Goal: Task Accomplishment & Management: Use online tool/utility

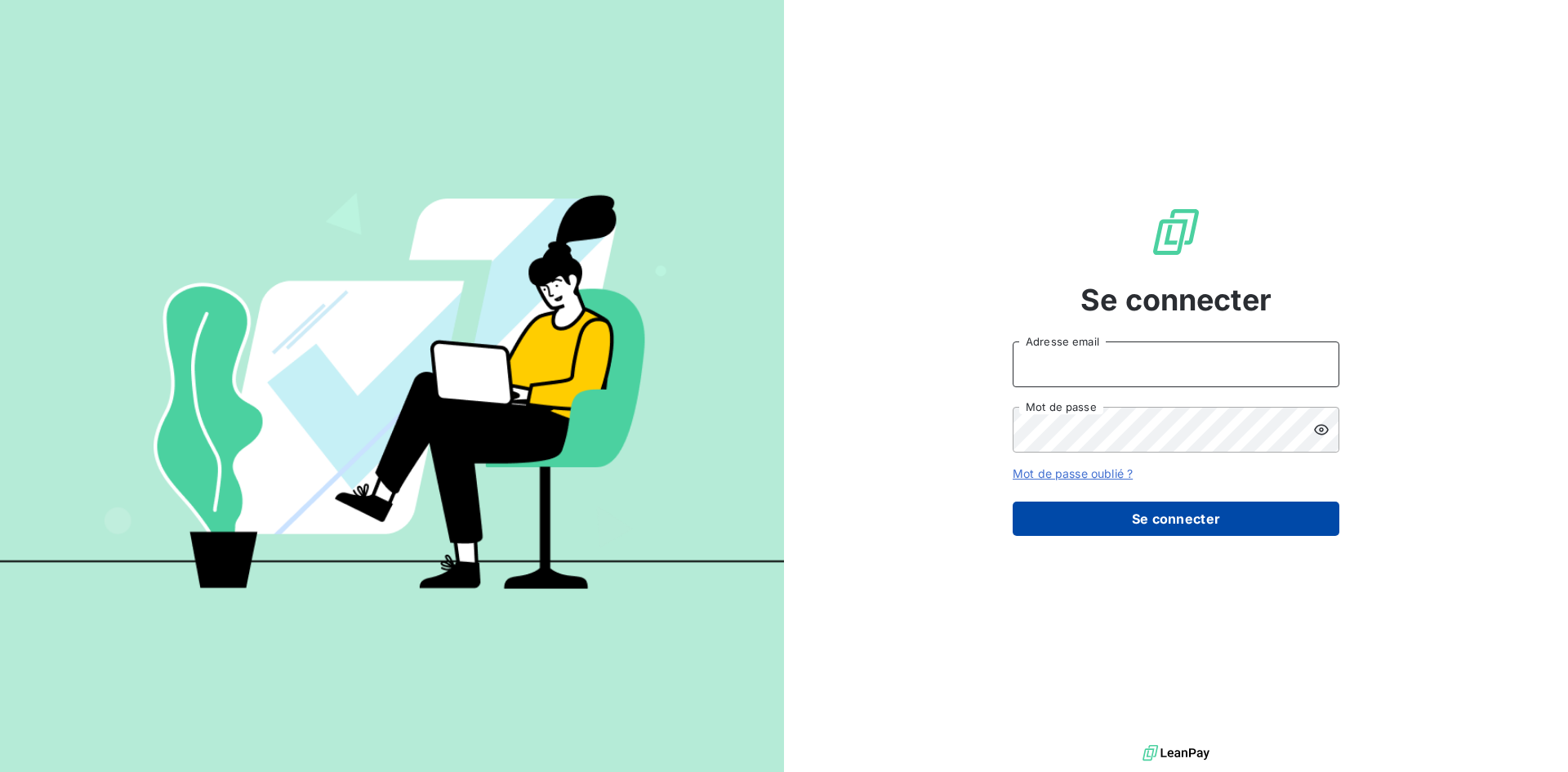
type input "[EMAIL_ADDRESS][DOMAIN_NAME]"
click at [1174, 524] on button "Se connecter" at bounding box center [1176, 518] width 327 height 34
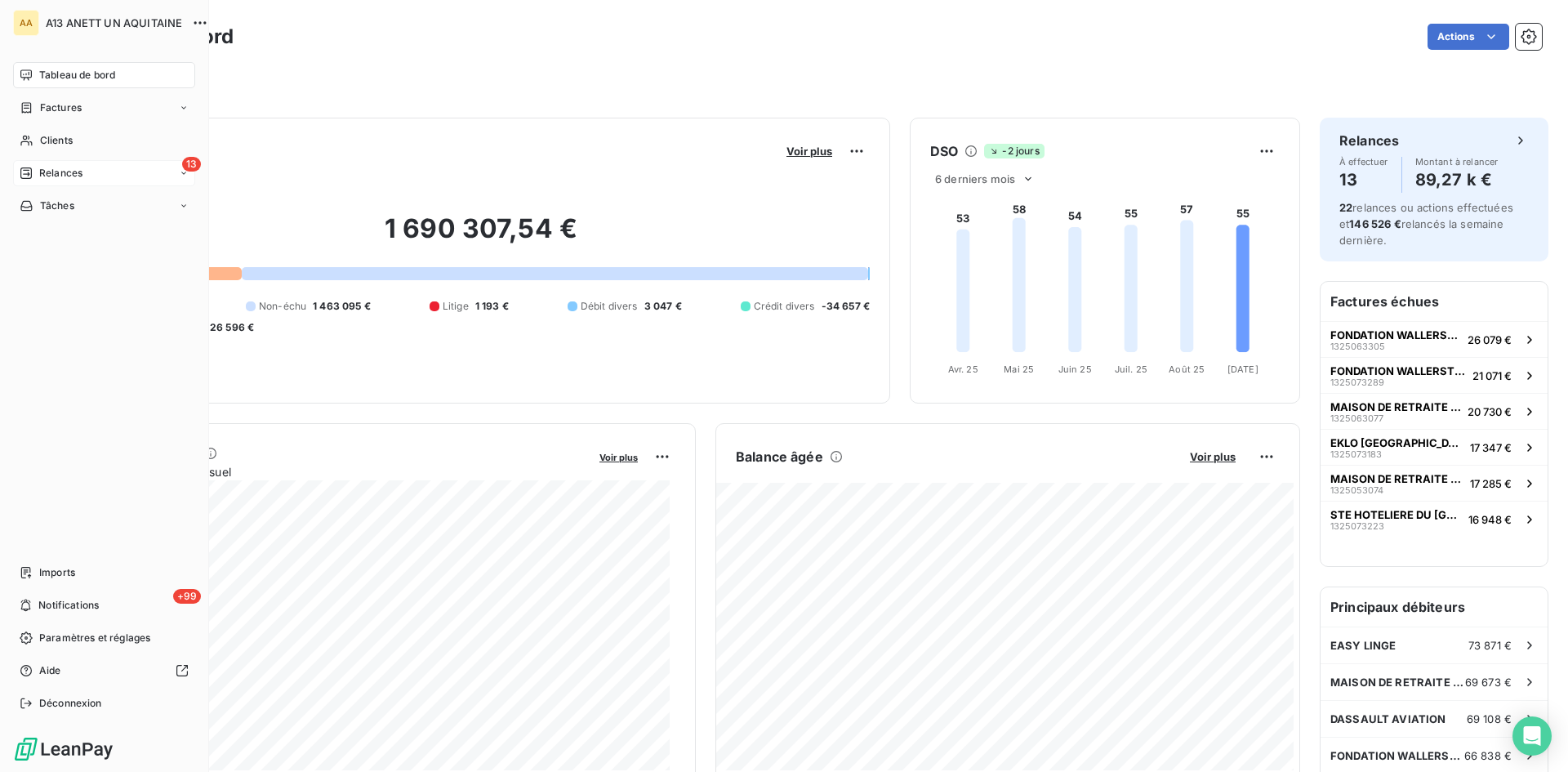
click at [65, 175] on span "Relances" at bounding box center [60, 173] width 43 height 15
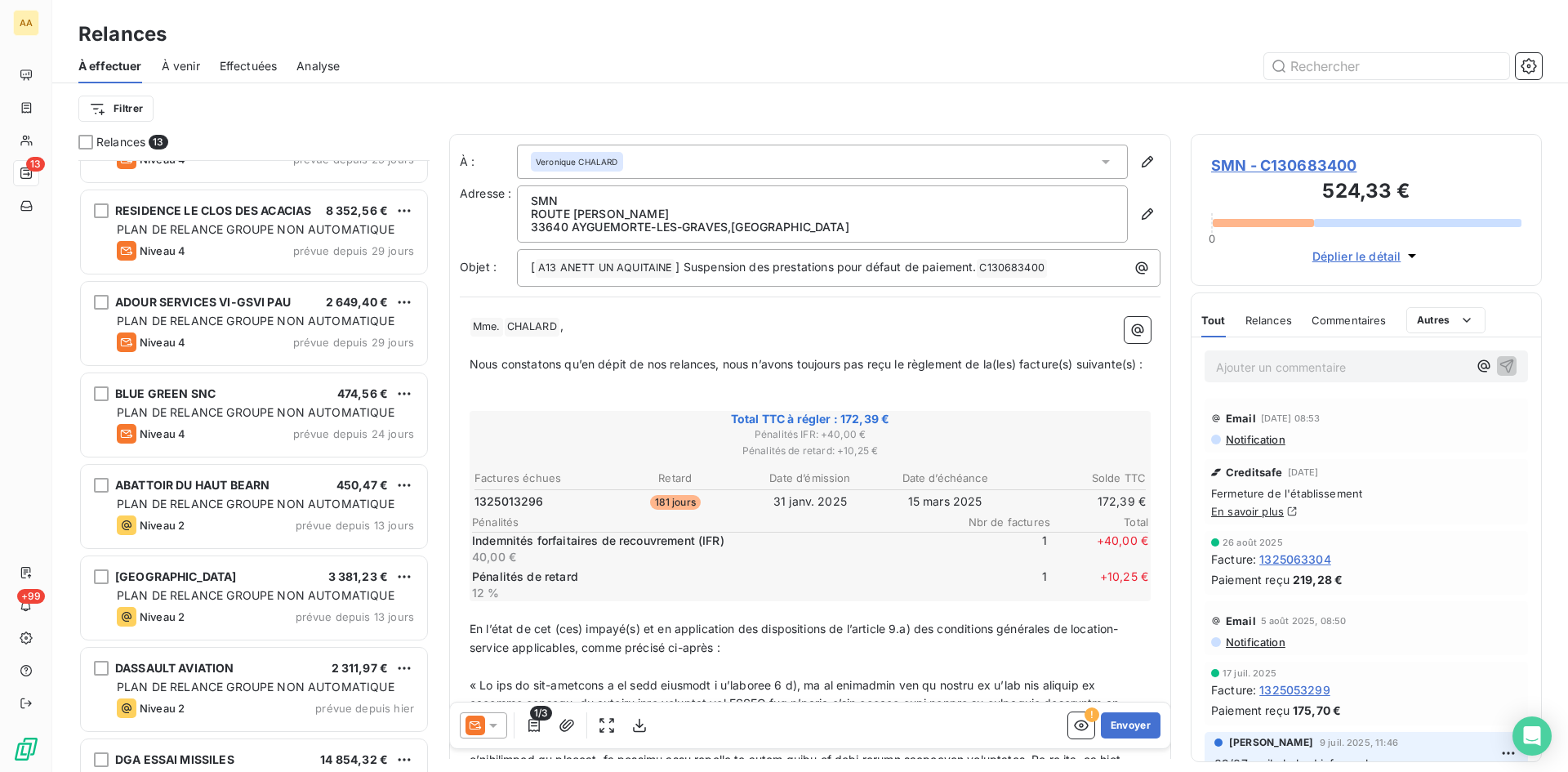
scroll to position [491, 0]
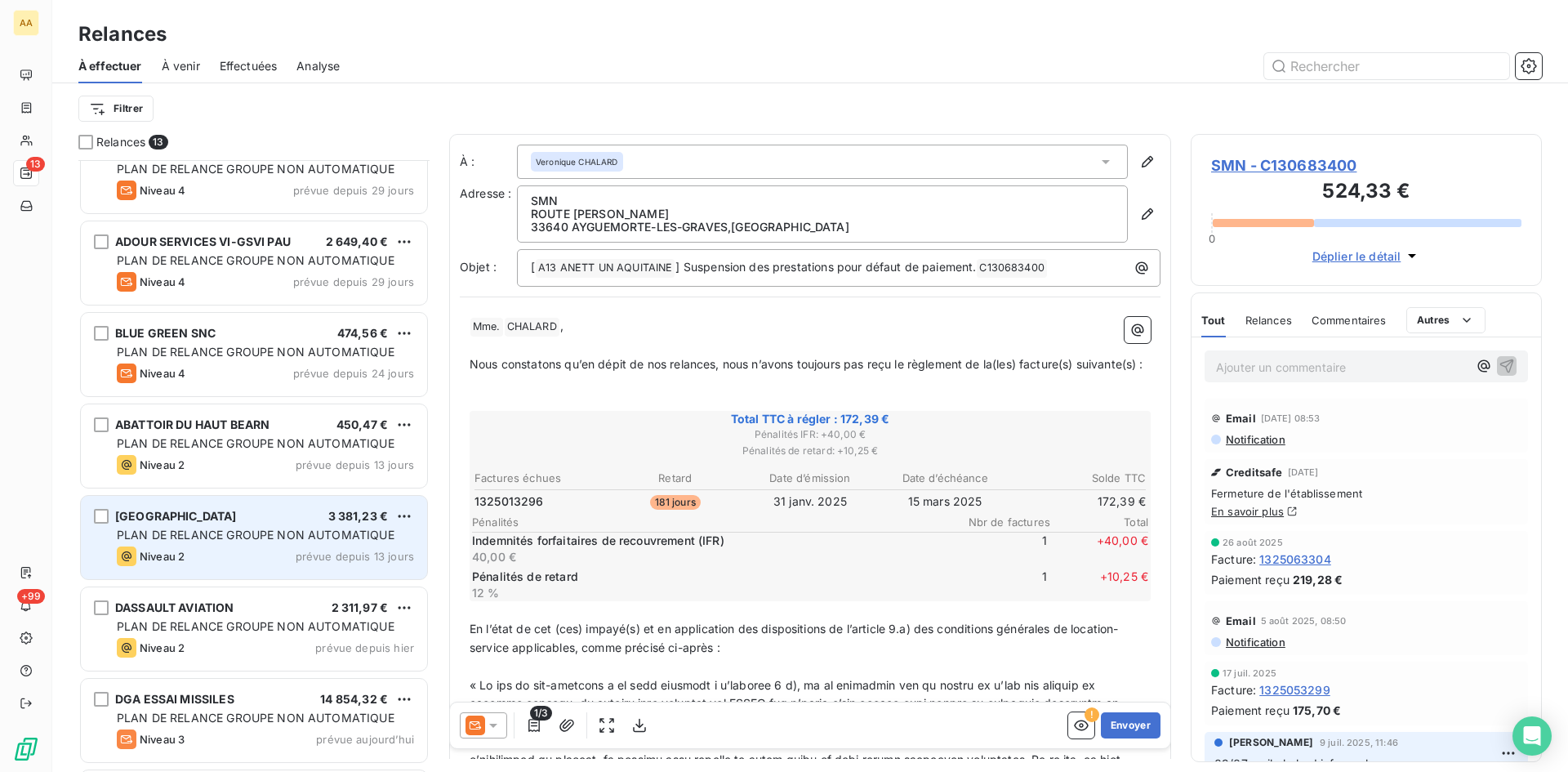
click at [212, 527] on span "PLAN DE RELANCE GROUPE NON AUTOMATIQUE" at bounding box center [255, 534] width 278 height 14
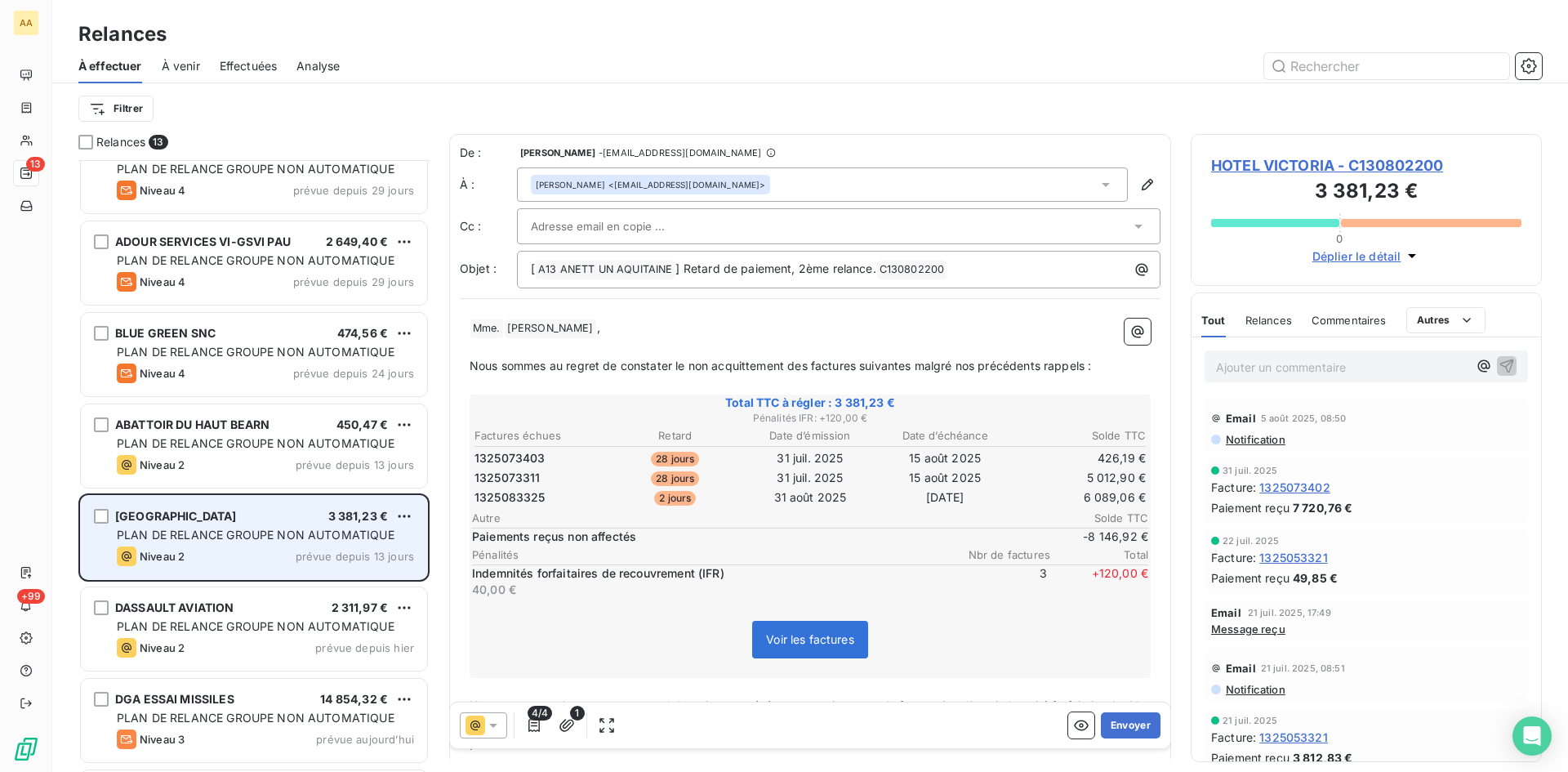
scroll to position [600, 339]
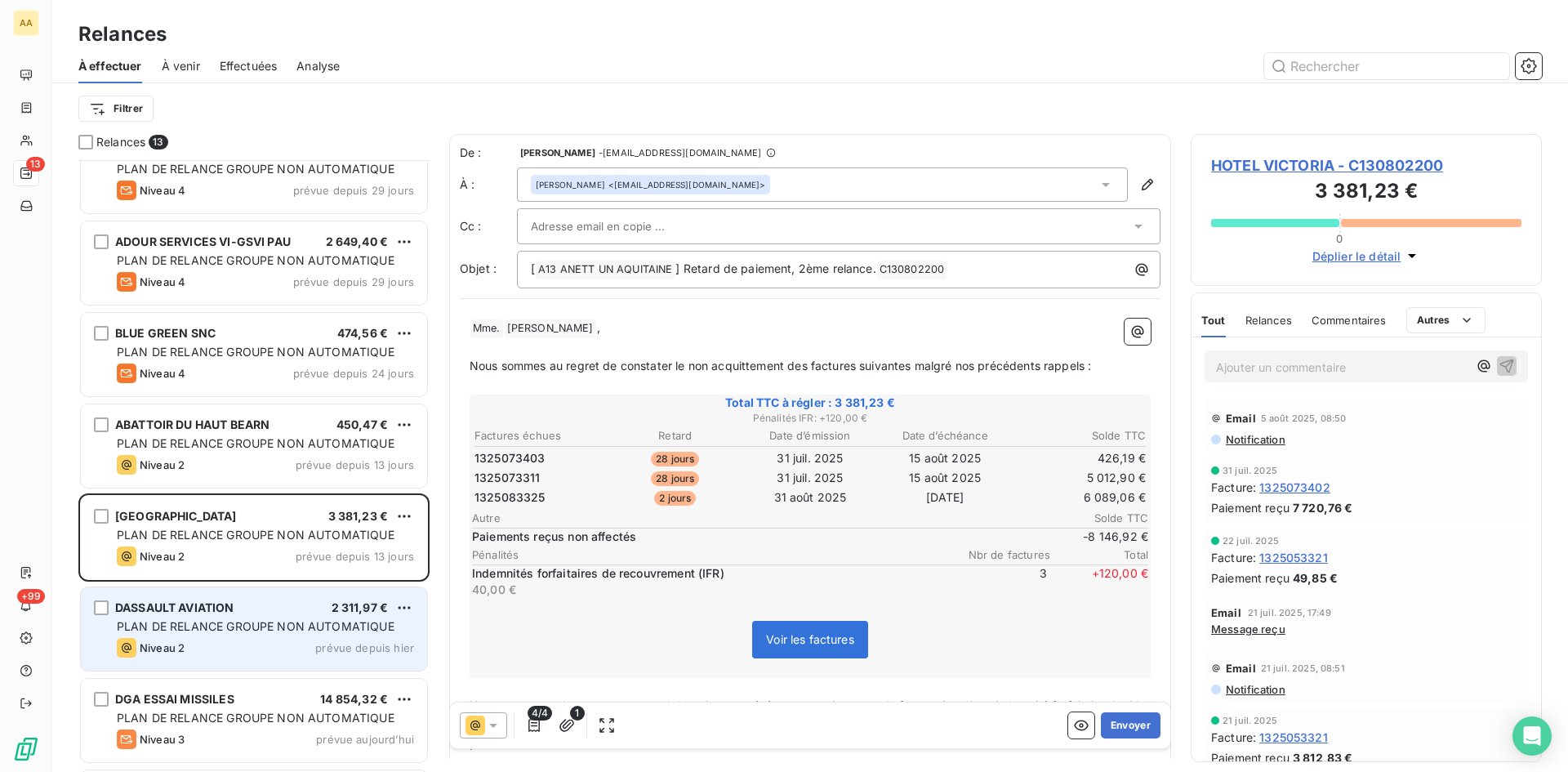
click at [260, 626] on span "PLAN DE RELANCE GROUPE NON AUTOMATIQUE" at bounding box center [255, 626] width 278 height 14
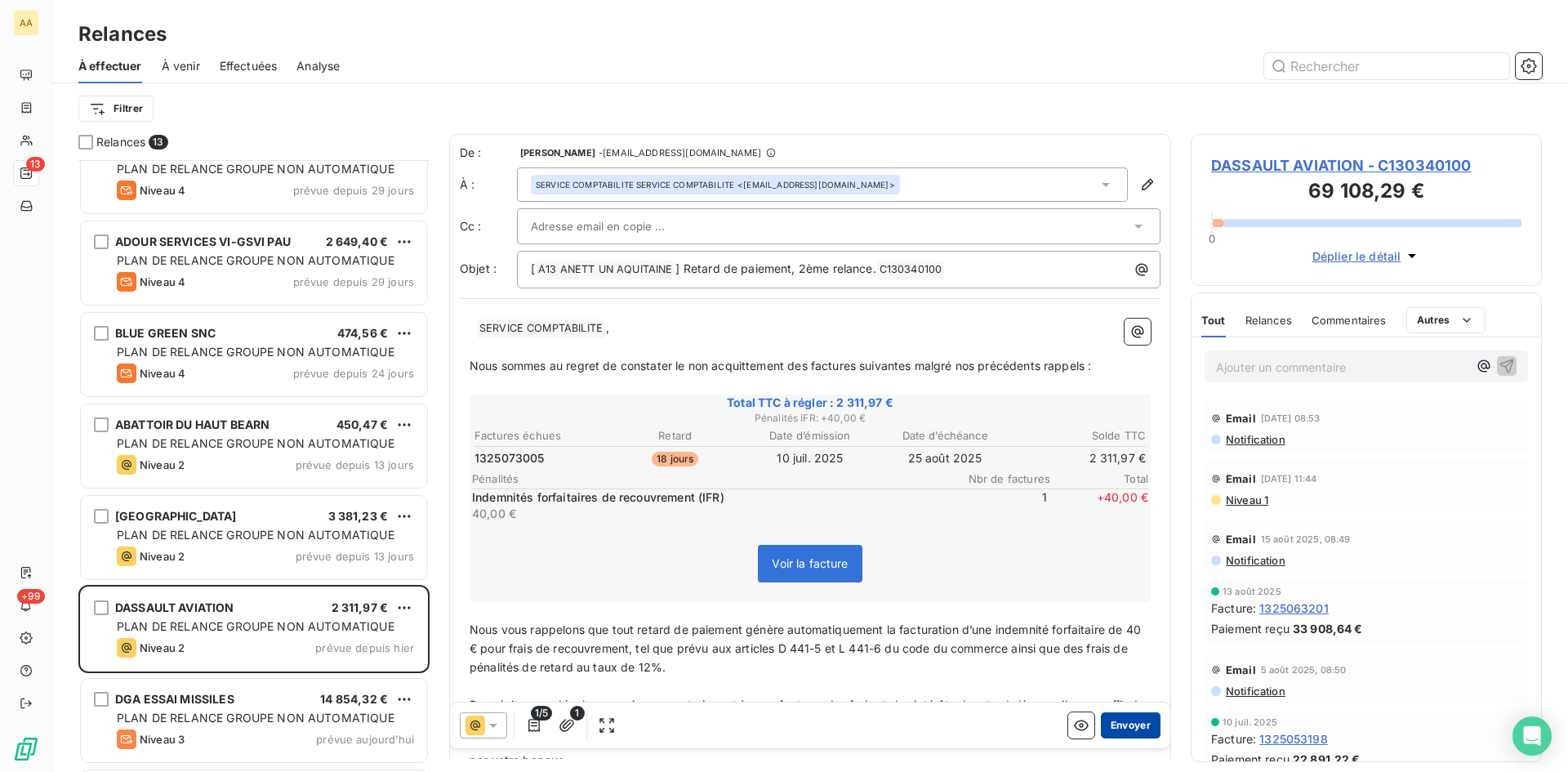
click at [1105, 718] on button "Envoyer" at bounding box center [1130, 726] width 60 height 27
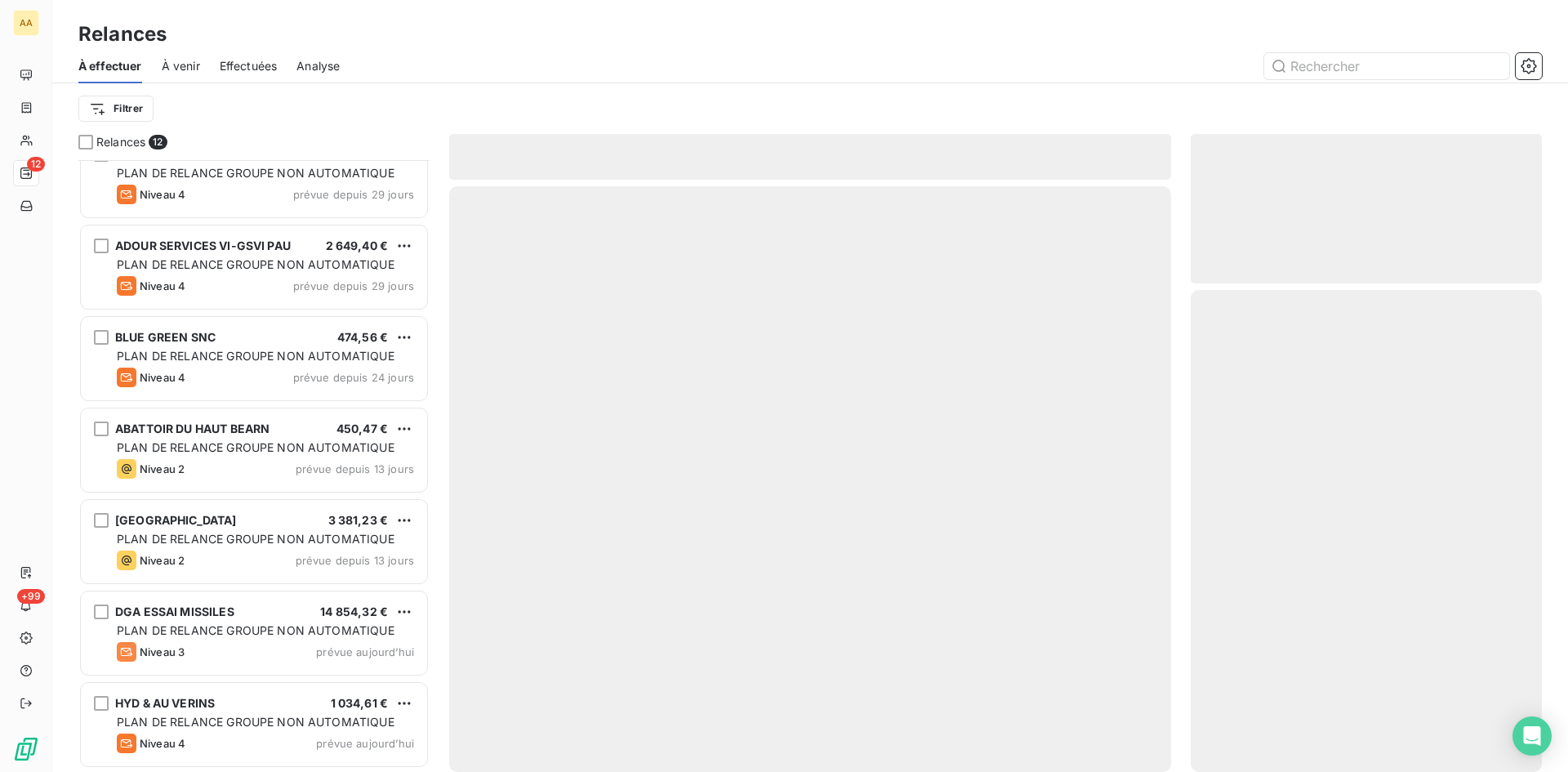
scroll to position [486, 0]
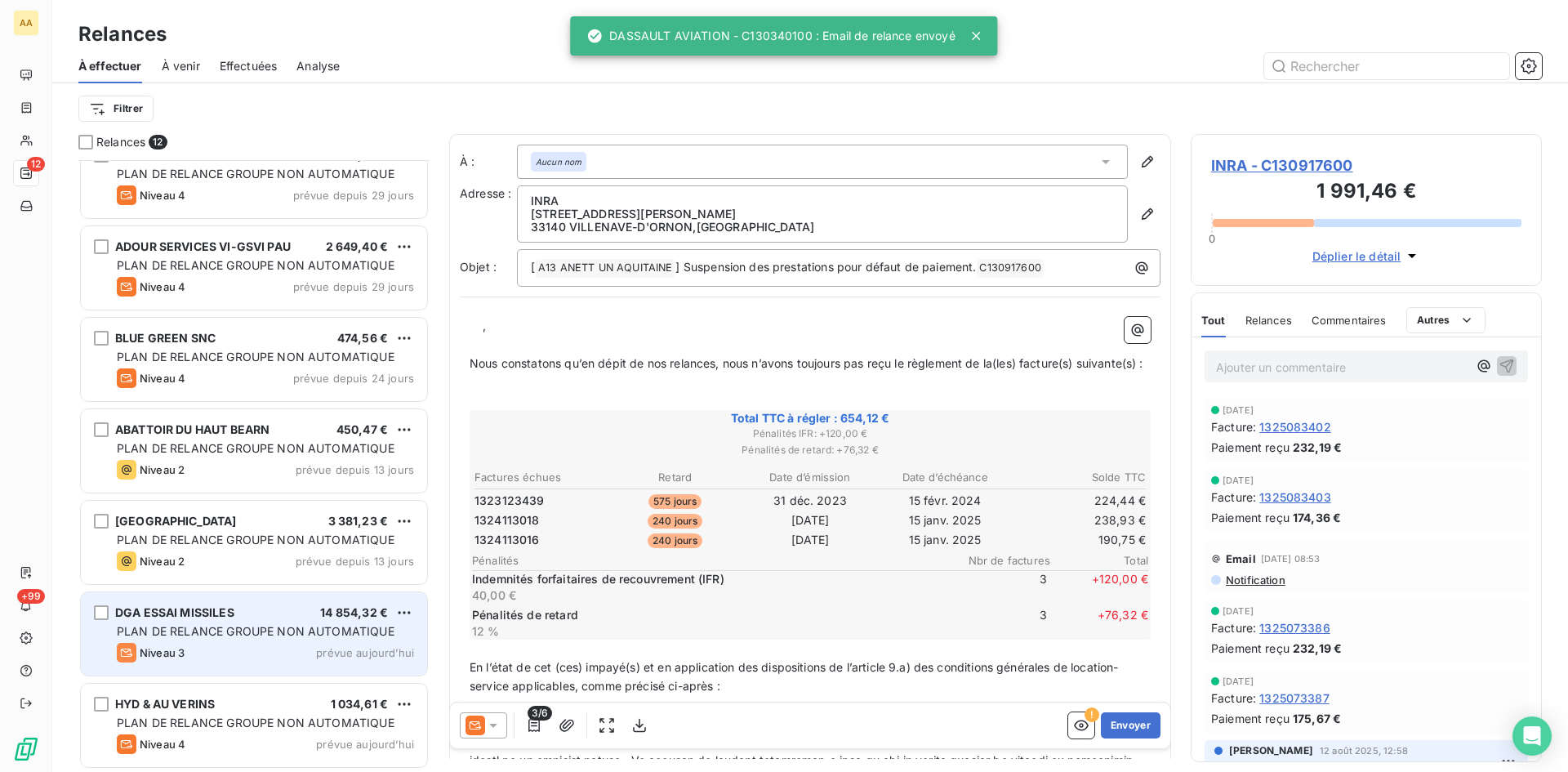
scroll to position [487, 0]
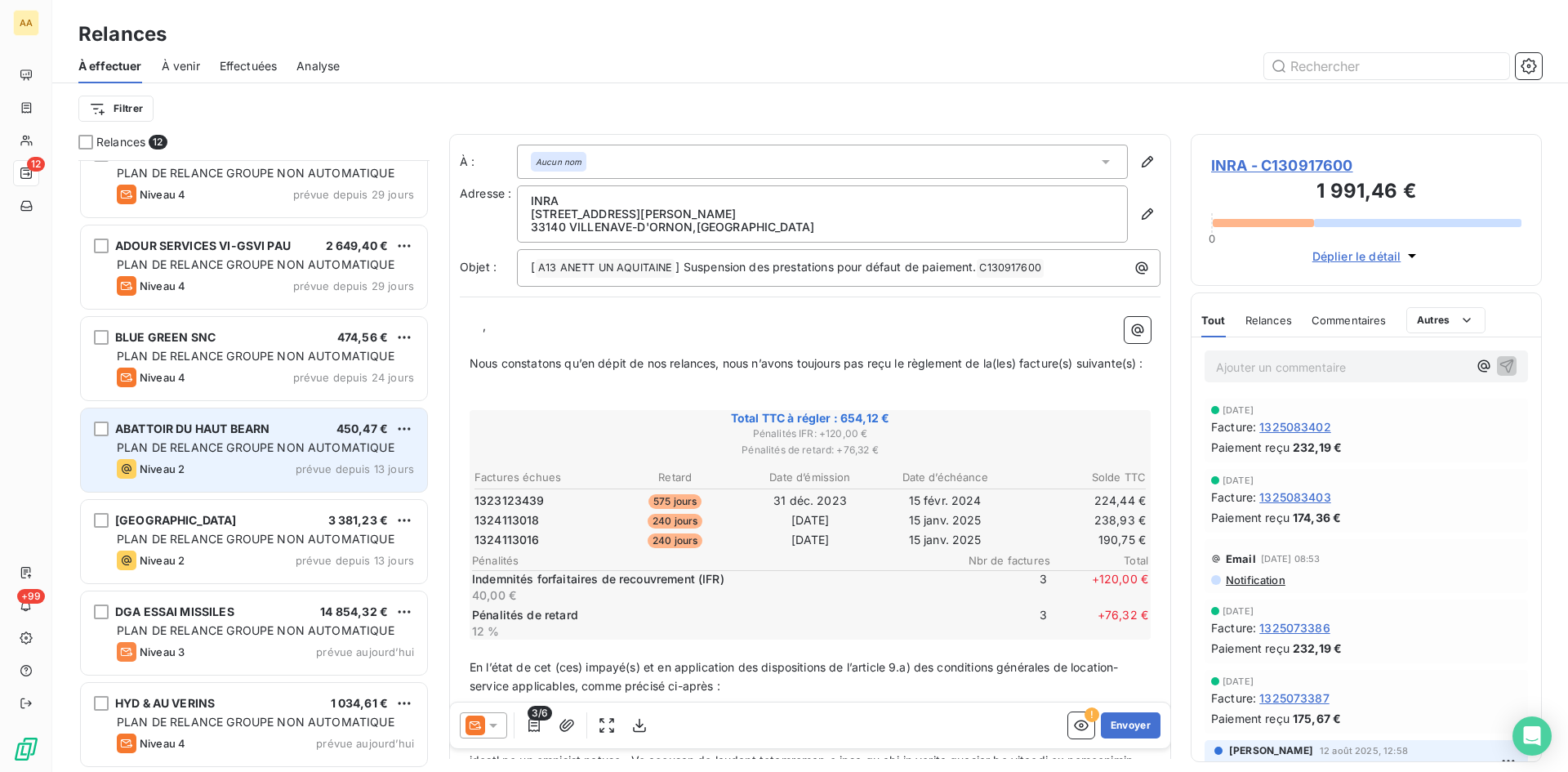
click at [283, 444] on span "PLAN DE RELANCE GROUPE NON AUTOMATIQUE" at bounding box center [255, 447] width 278 height 14
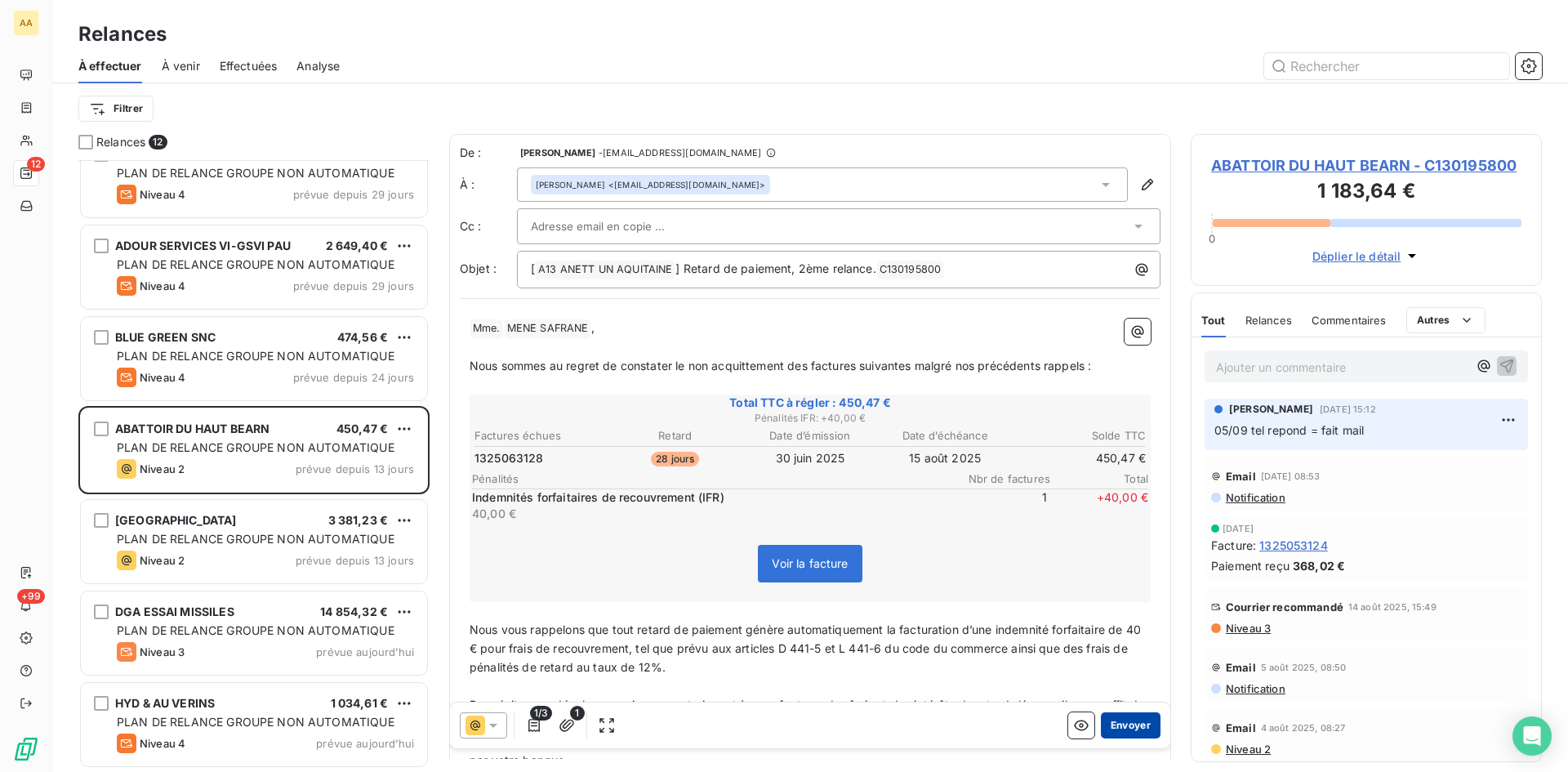
click at [1122, 717] on button "Envoyer" at bounding box center [1130, 726] width 60 height 27
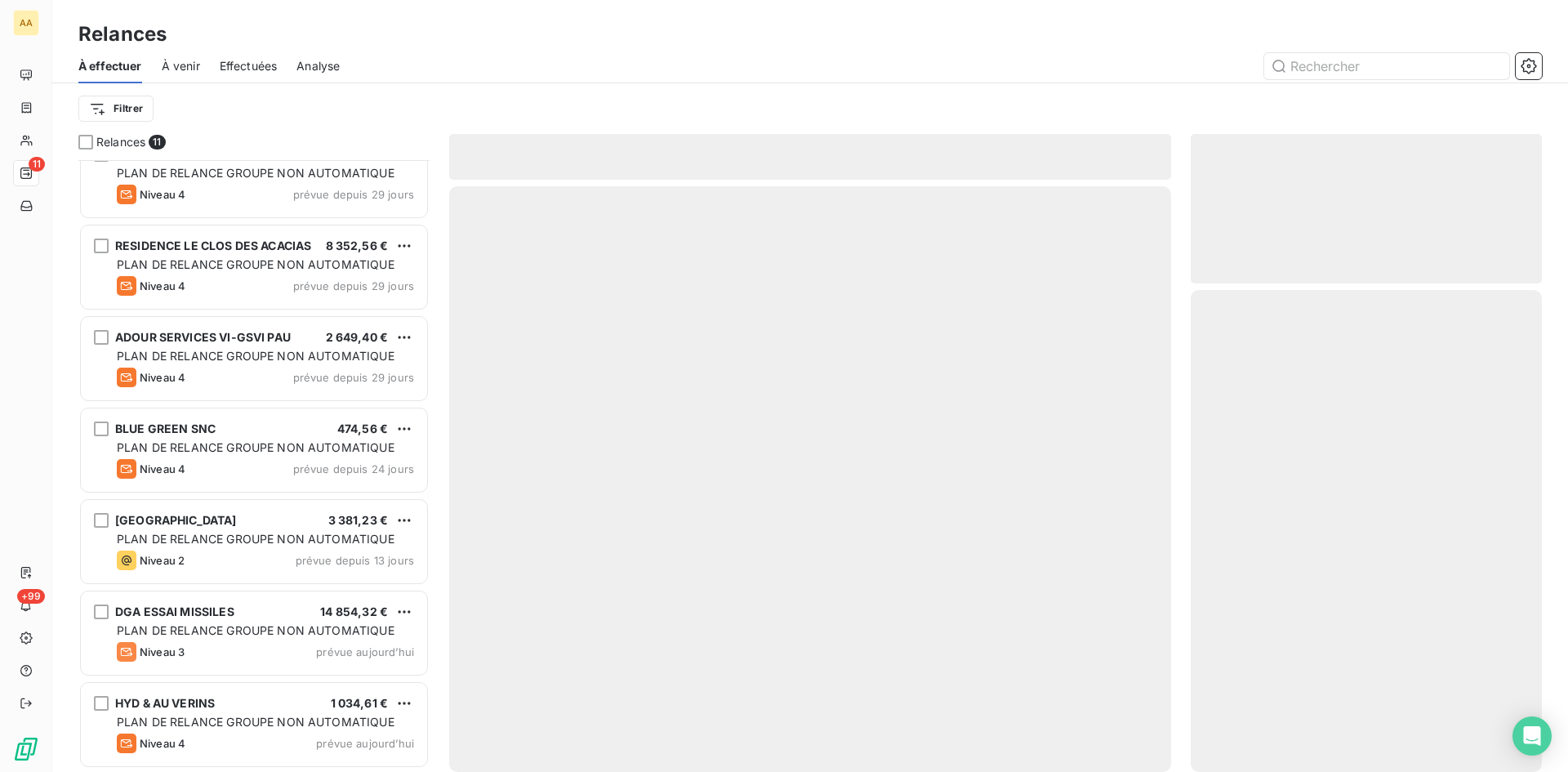
scroll to position [395, 0]
